Goal: Transaction & Acquisition: Purchase product/service

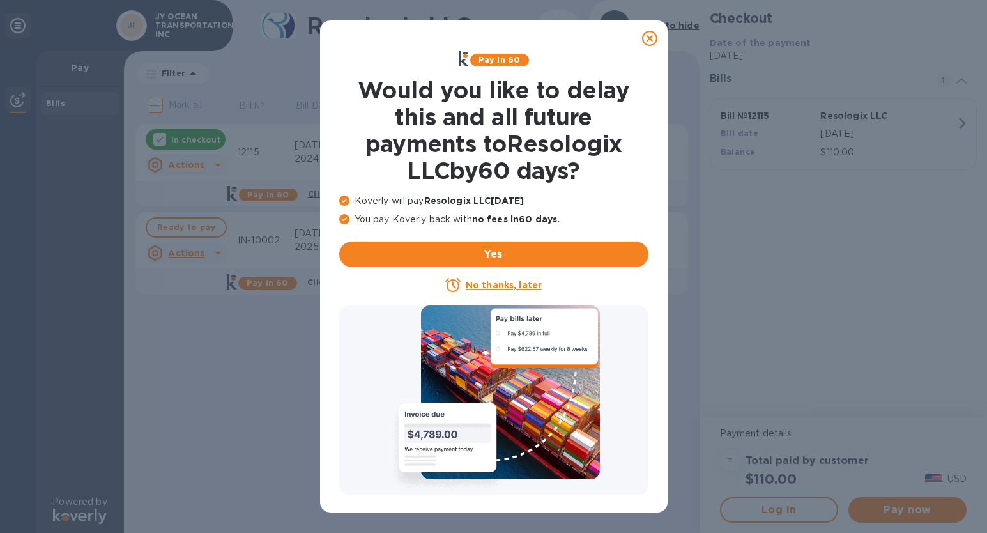
click at [652, 42] on icon at bounding box center [649, 38] width 15 height 15
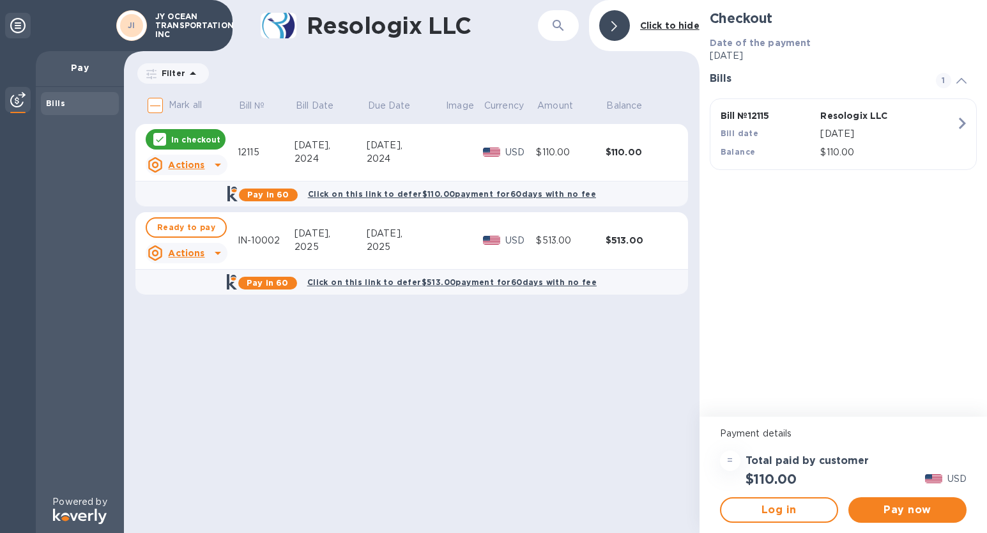
click at [217, 167] on icon at bounding box center [217, 164] width 15 height 15
click at [520, 160] on div at bounding box center [493, 266] width 987 height 533
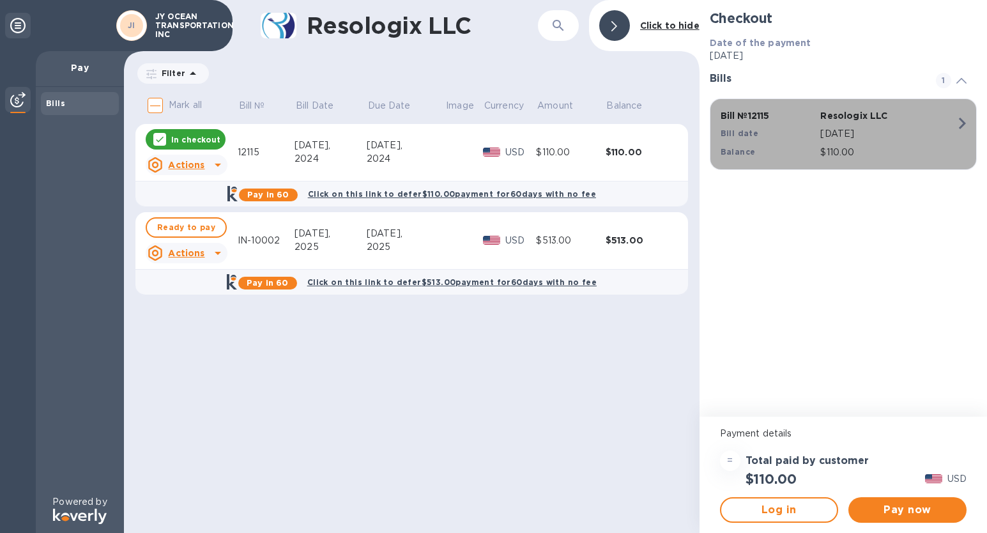
click at [909, 128] on p "[DATE]" at bounding box center [888, 133] width 135 height 13
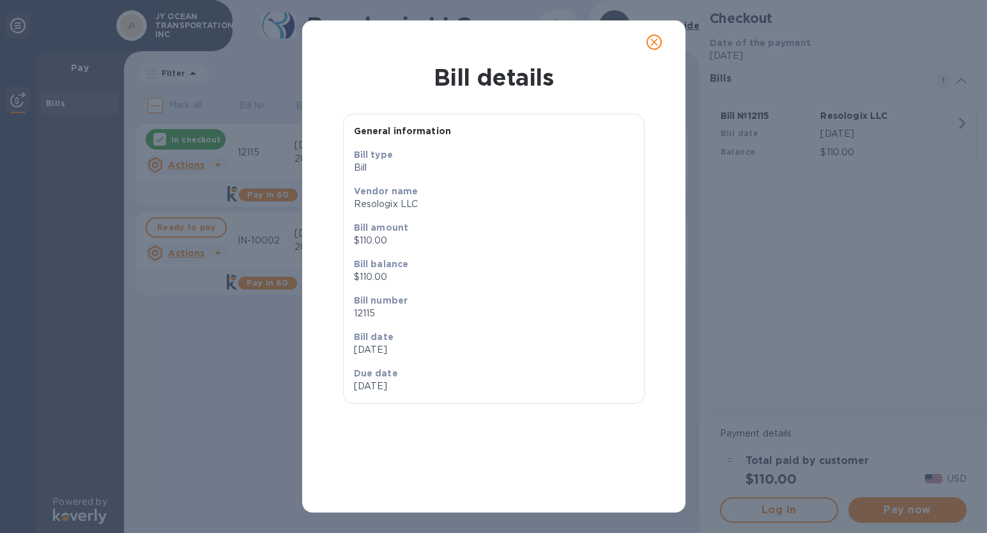
click at [654, 40] on icon "close" at bounding box center [654, 42] width 13 height 13
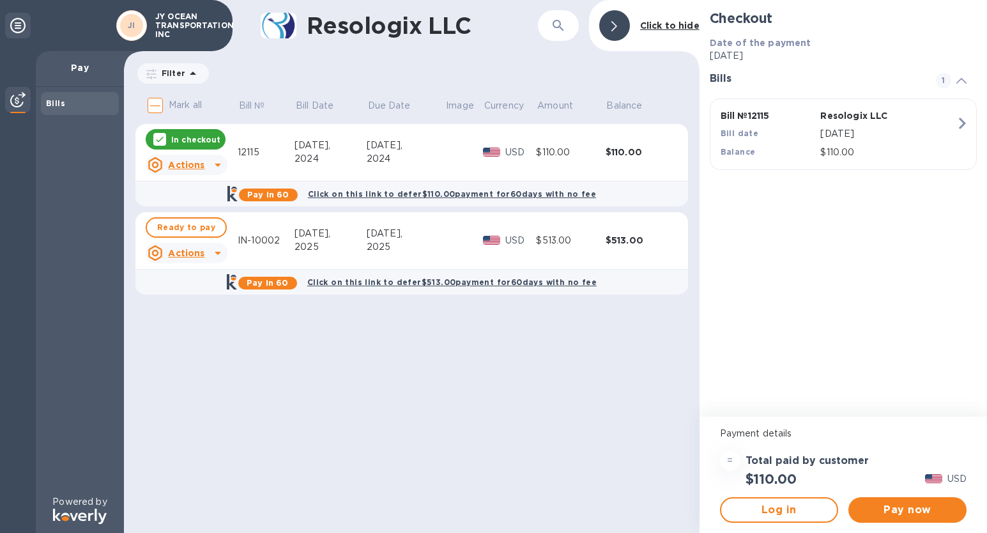
click at [160, 141] on icon at bounding box center [160, 140] width 8 height 6
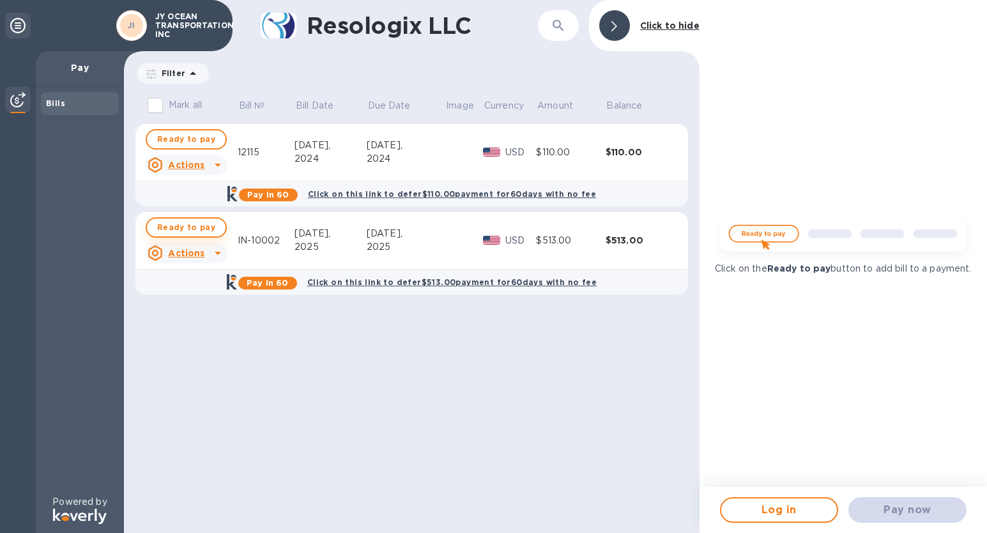
click at [203, 237] on button "Ready to pay" at bounding box center [186, 227] width 81 height 20
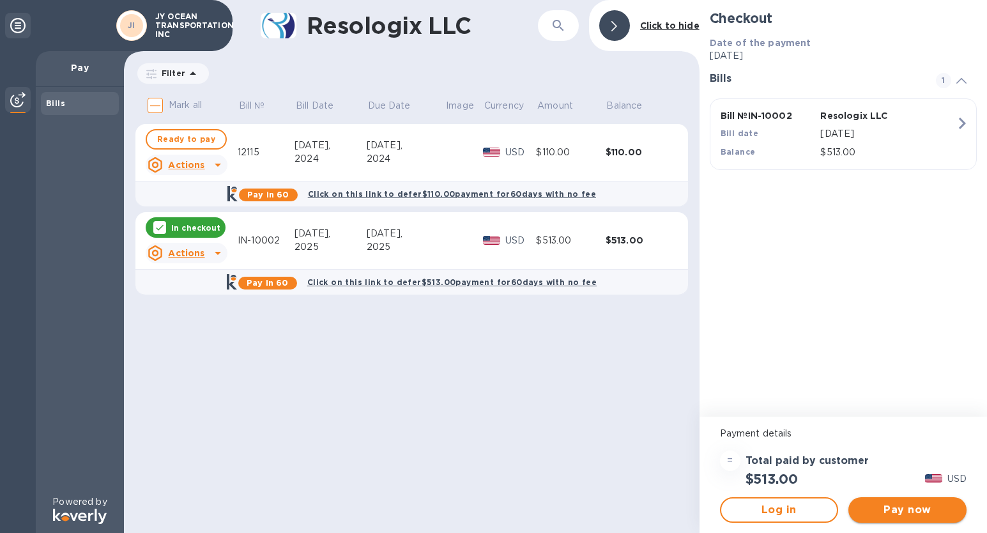
click at [947, 511] on span "Pay now" at bounding box center [908, 509] width 98 height 15
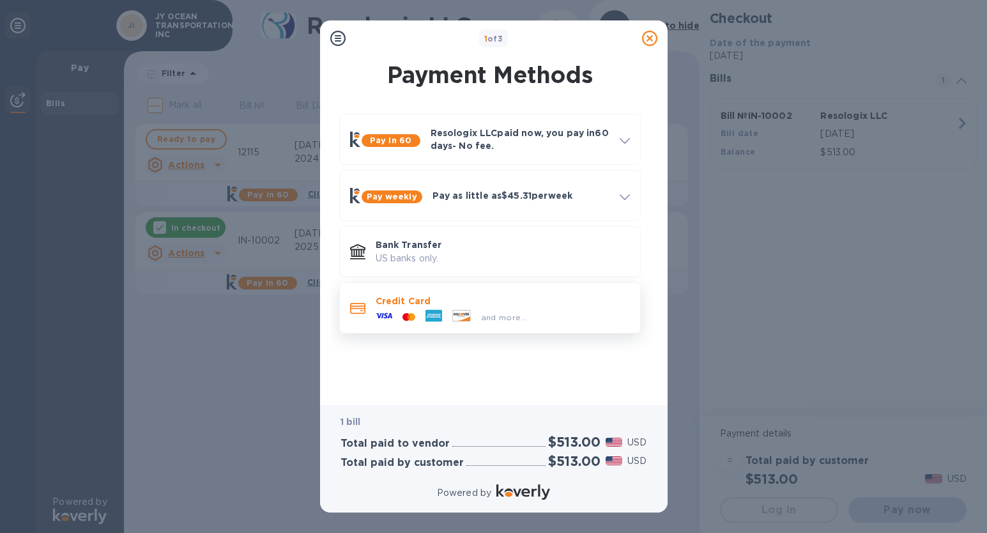
click at [534, 313] on div "and more..." at bounding box center [503, 314] width 254 height 14
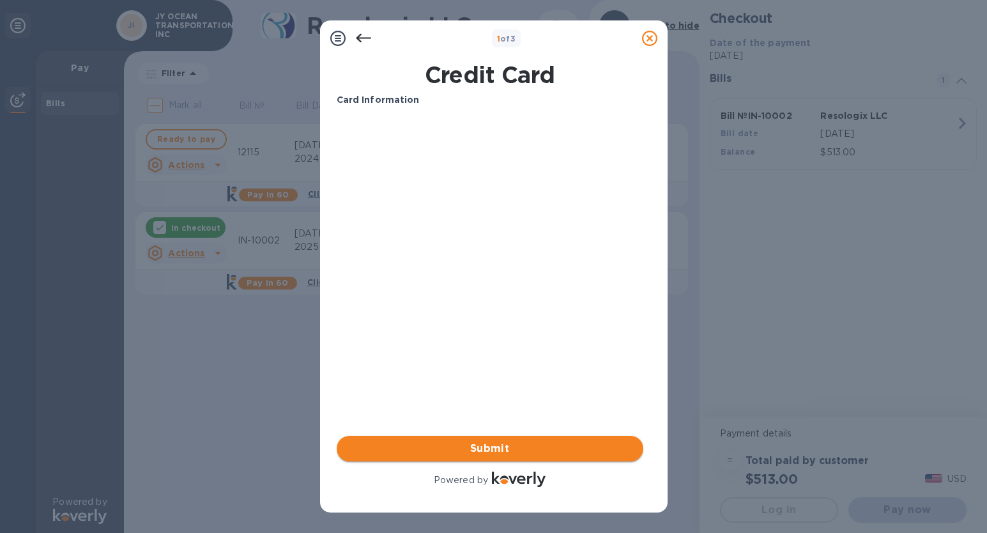
click at [516, 445] on span "Submit" at bounding box center [490, 448] width 286 height 15
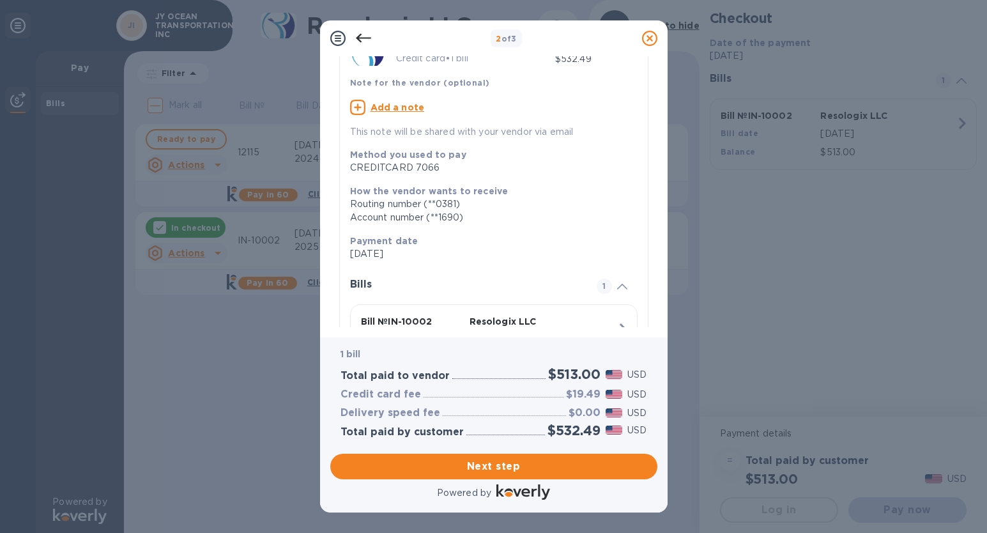
scroll to position [153, 0]
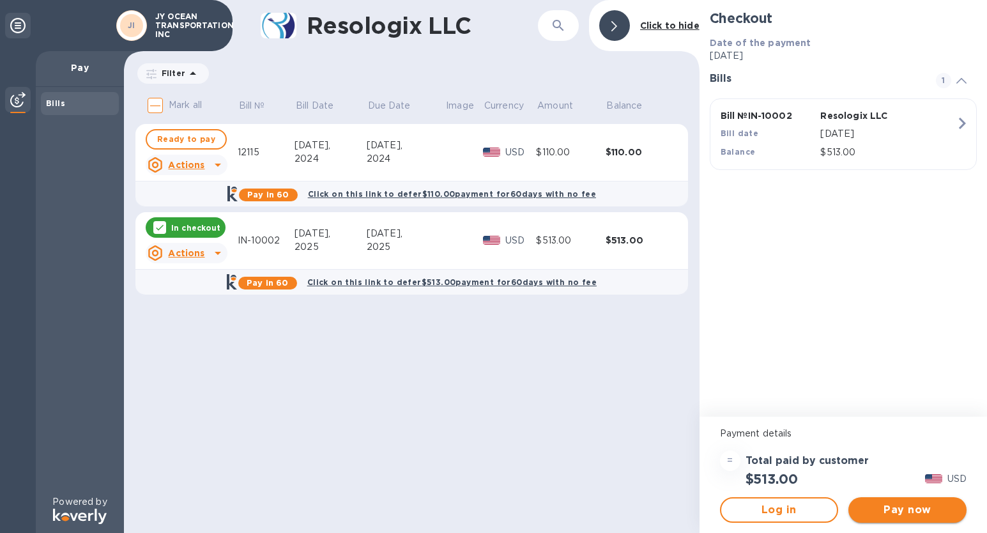
click at [914, 515] on span "Pay now" at bounding box center [908, 509] width 98 height 15
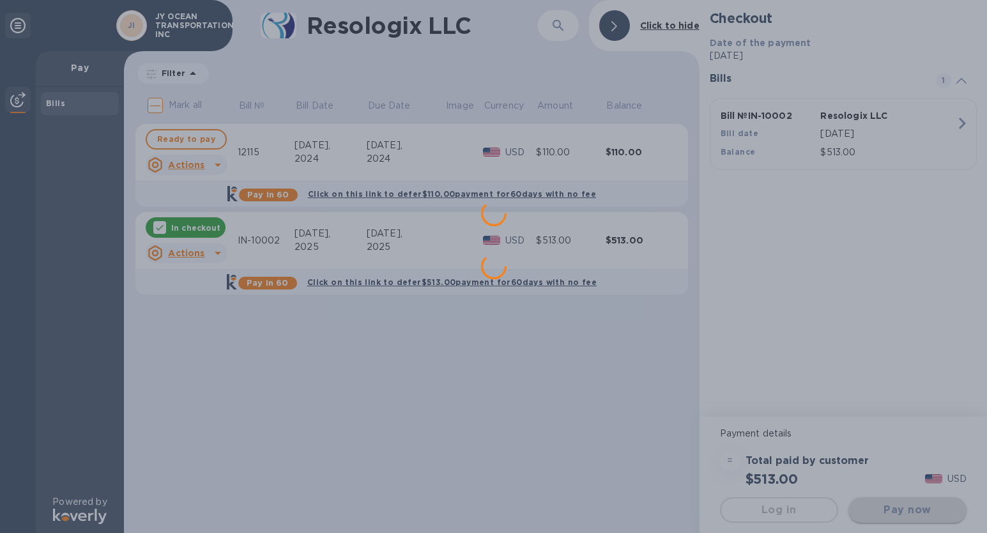
scroll to position [0, 0]
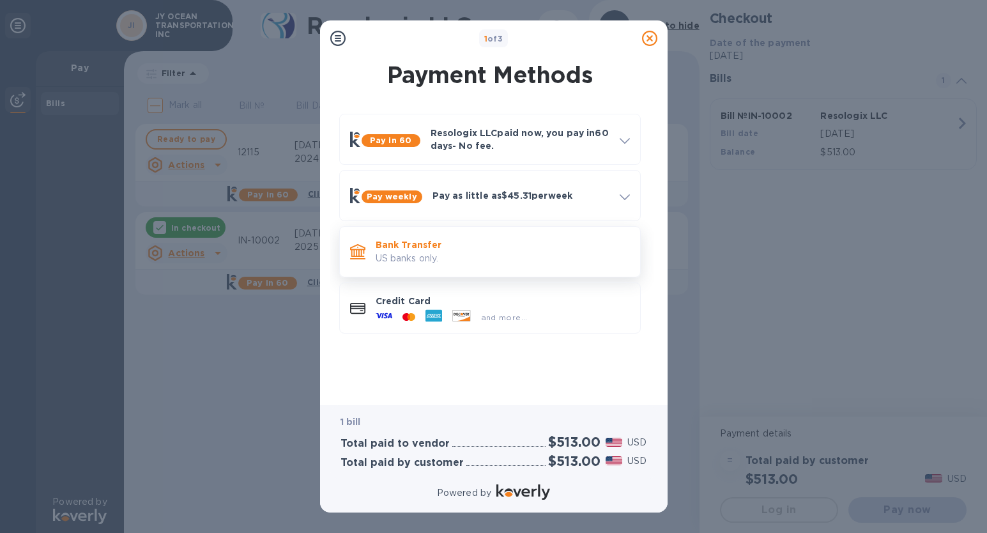
click at [523, 245] on p "Bank Transfer" at bounding box center [503, 244] width 254 height 13
